Goal: Navigation & Orientation: Go to known website

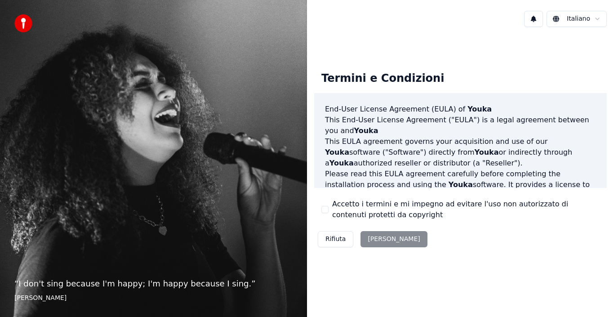
click at [338, 236] on button "Rifiuta" at bounding box center [336, 239] width 36 height 16
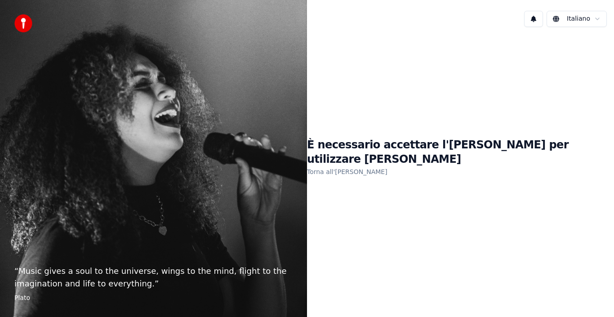
click at [378, 166] on link "Torna all'[PERSON_NAME]" at bounding box center [347, 172] width 81 height 14
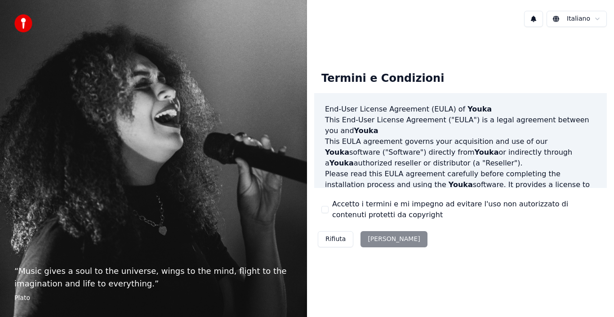
click at [385, 240] on div "Rifiuta [PERSON_NAME]" at bounding box center [372, 239] width 117 height 23
click at [380, 238] on div "Rifiuta [PERSON_NAME]" at bounding box center [372, 239] width 117 height 23
click at [372, 237] on div "Rifiuta [PERSON_NAME]" at bounding box center [372, 239] width 117 height 23
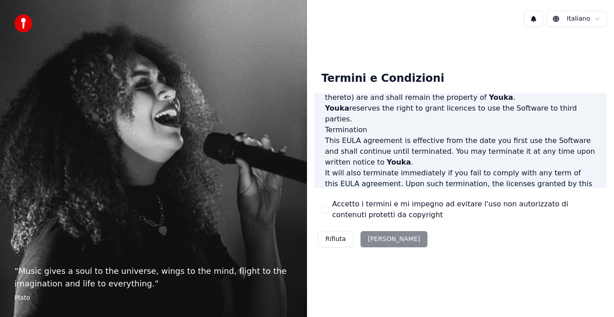
scroll to position [617, 0]
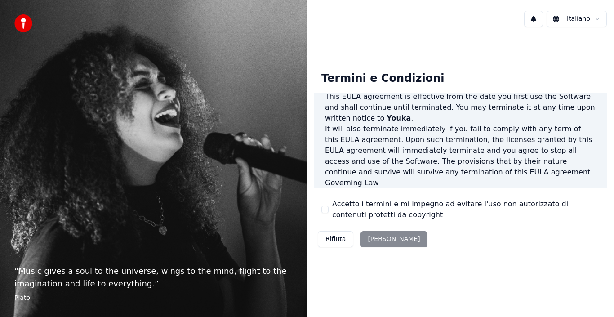
click at [382, 238] on div "Rifiuta [PERSON_NAME]" at bounding box center [372, 239] width 117 height 23
